Goal: Task Accomplishment & Management: Complete application form

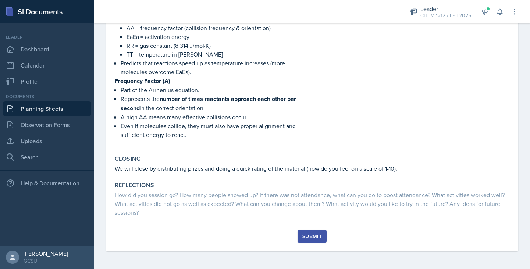
scroll to position [657, 0]
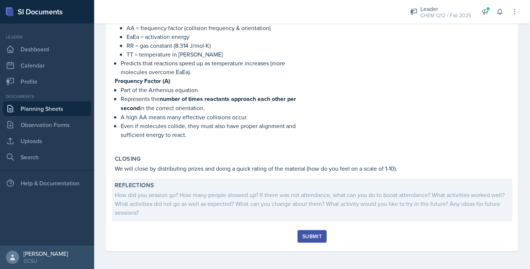
click at [152, 204] on div "How did you session go? How many people showed up? If there was not attendance,…" at bounding box center [312, 204] width 394 height 26
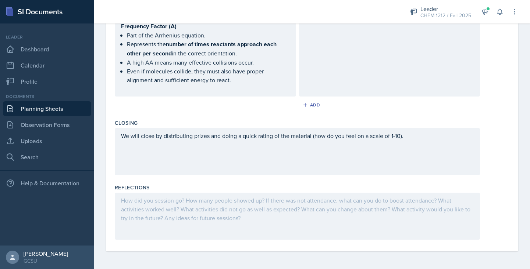
scroll to position [783, 0]
click at [172, 214] on div at bounding box center [297, 216] width 365 height 47
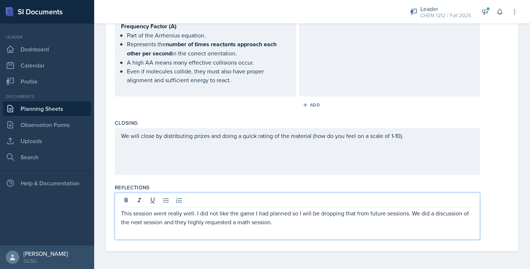
click at [196, 212] on p "This session went really well. I did not like the game I had planned so I will …" at bounding box center [297, 218] width 353 height 18
click at [145, 222] on p "This session went really well and I had two students attend. I did not like the…" at bounding box center [297, 218] width 353 height 18
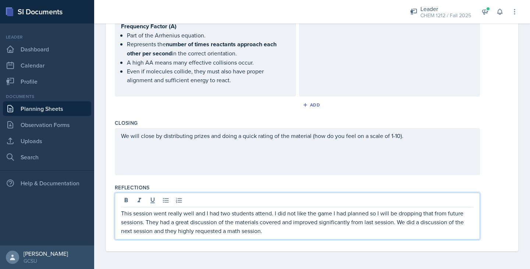
click at [269, 230] on p "This session went really well and I had two students attend. I did not like the…" at bounding box center [297, 222] width 353 height 26
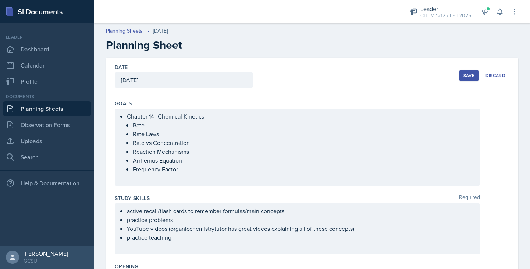
scroll to position [0, 0]
click at [465, 71] on button "Save" at bounding box center [468, 75] width 19 height 11
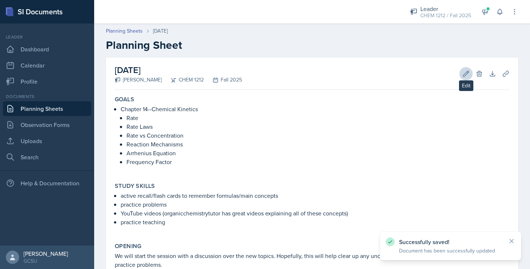
click at [464, 71] on icon at bounding box center [465, 73] width 7 height 7
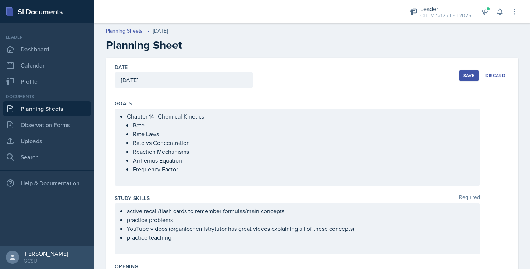
click at [150, 81] on div "[DATE]" at bounding box center [184, 79] width 138 height 15
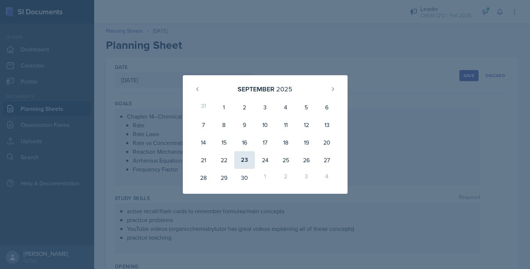
click at [243, 161] on div "23" at bounding box center [244, 160] width 21 height 18
type input "[DATE]"
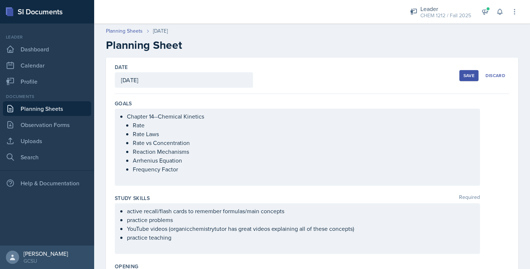
click at [464, 76] on div "Save" at bounding box center [468, 76] width 11 height 6
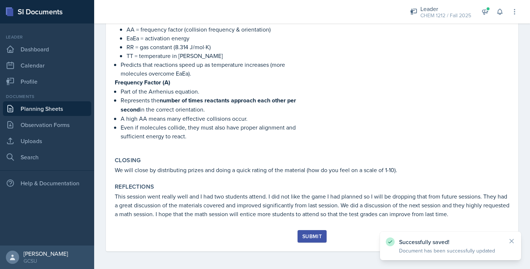
scroll to position [655, 0]
click at [311, 237] on div "Submit" at bounding box center [311, 237] width 19 height 6
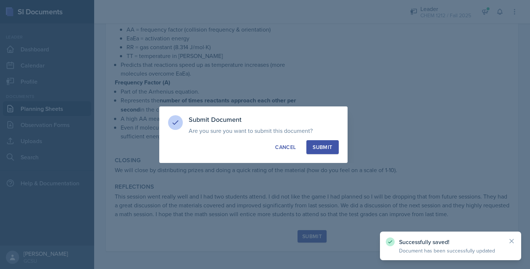
click at [322, 144] on div "Submit" at bounding box center [321, 147] width 19 height 7
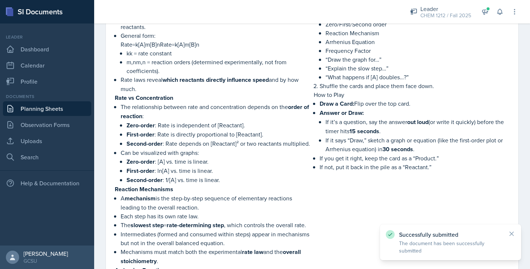
scroll to position [109, 0]
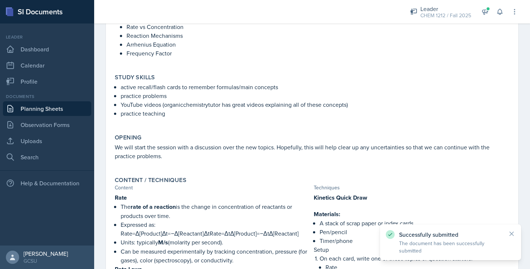
click at [52, 105] on link "Planning Sheets" at bounding box center [47, 108] width 88 height 15
